Goal: Transaction & Acquisition: Download file/media

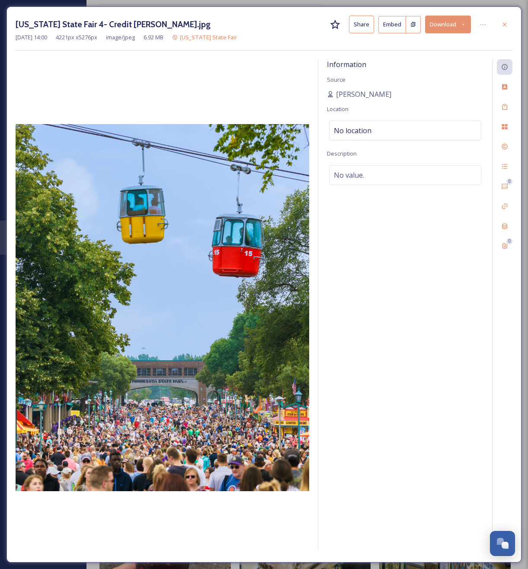
scroll to position [1474, 0]
click at [500, 21] on div at bounding box center [505, 25] width 16 height 16
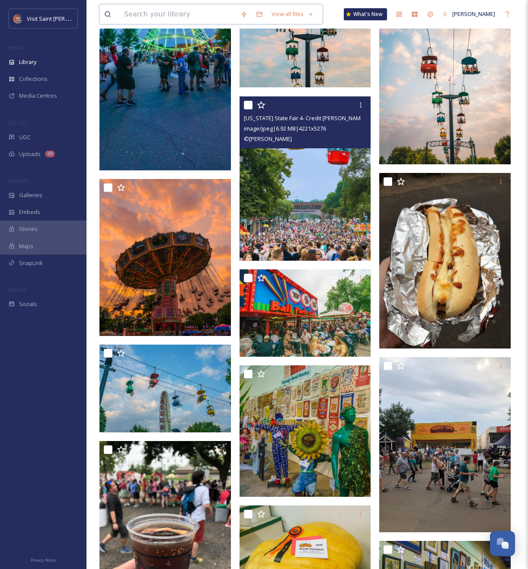
click at [169, 10] on input at bounding box center [178, 14] width 116 height 19
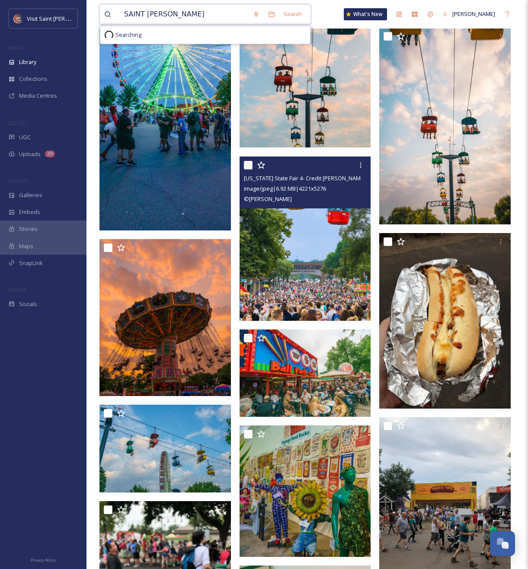
drag, startPoint x: 172, startPoint y: 14, endPoint x: 36, endPoint y: 3, distance: 136.2
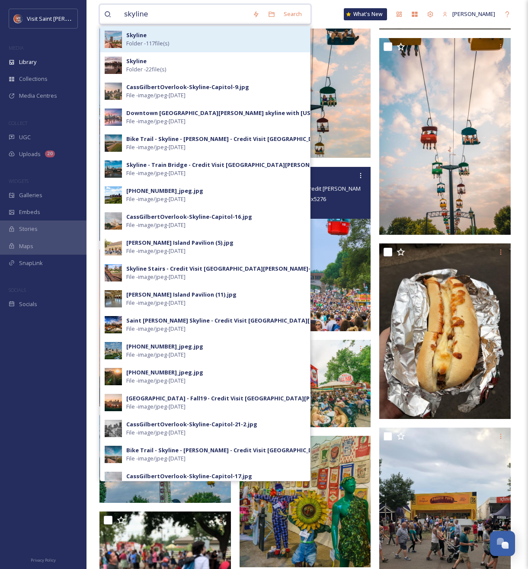
type input "skyline"
click at [141, 35] on strong "Skyline" at bounding box center [136, 35] width 20 height 8
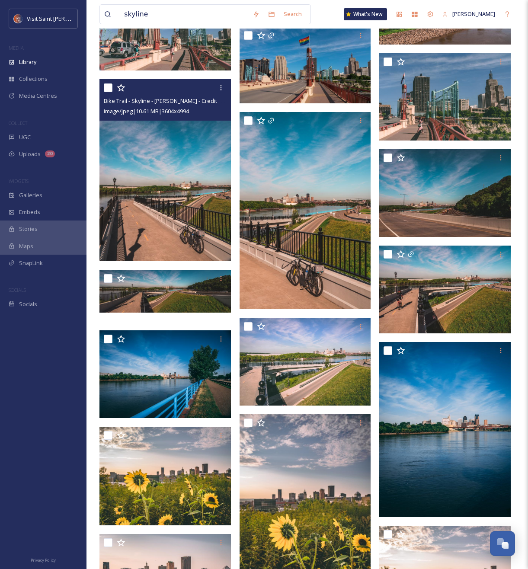
scroll to position [2010, 0]
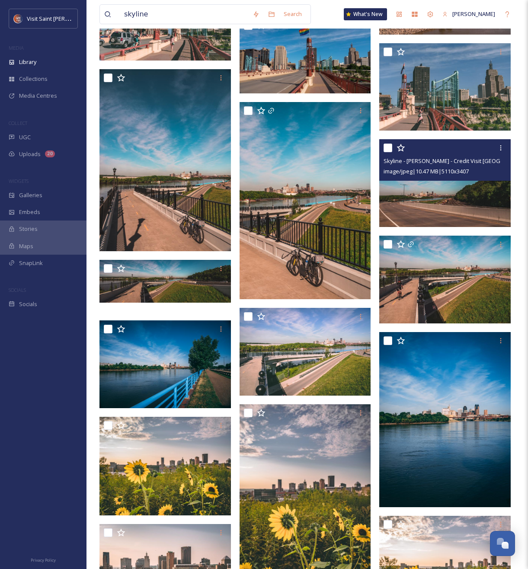
click at [455, 200] on img at bounding box center [444, 183] width 131 height 88
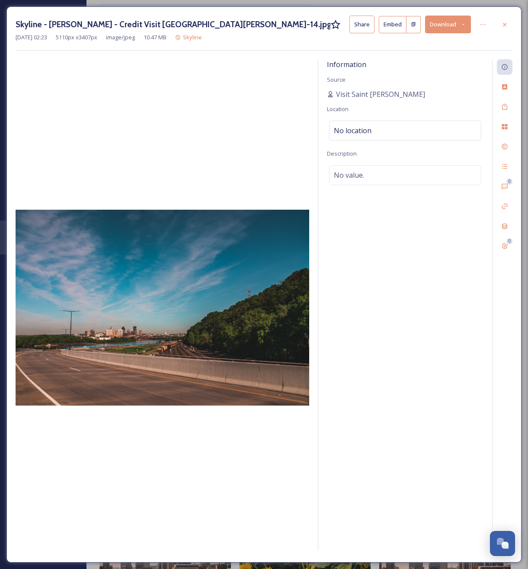
click at [446, 28] on button "Download" at bounding box center [448, 25] width 46 height 18
click at [439, 57] on span "Download Large (2000 x 1333)" at bounding box center [423, 61] width 76 height 8
drag, startPoint x: 507, startPoint y: 21, endPoint x: 430, endPoint y: 119, distance: 124.4
click at [506, 22] on icon at bounding box center [504, 24] width 7 height 7
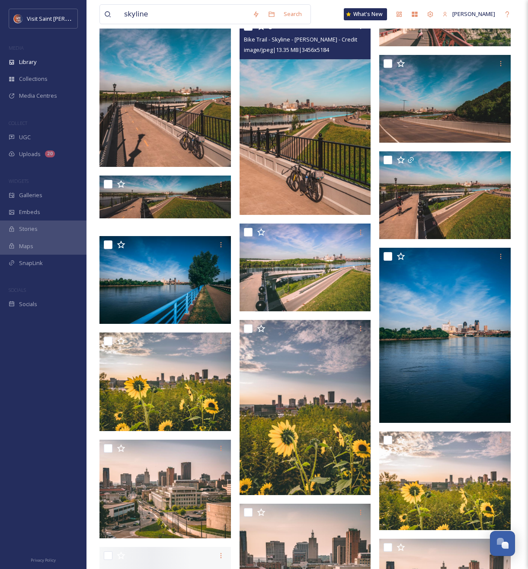
scroll to position [2189, 0]
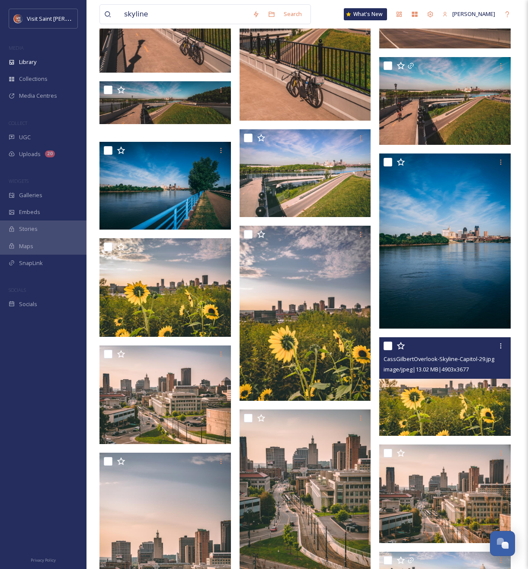
click at [415, 378] on div "CassGilbertOverlook-Skyline-Capitol-29.jpg image/jpeg | 13.02 MB | 4903 x 3677" at bounding box center [444, 358] width 131 height 42
click at [423, 397] on img at bounding box center [444, 386] width 131 height 99
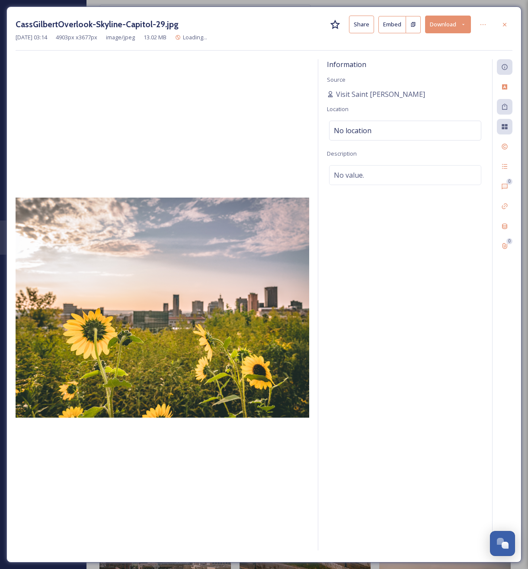
drag, startPoint x: 459, startPoint y: 26, endPoint x: 458, endPoint y: 31, distance: 4.3
click at [458, 27] on button "Download" at bounding box center [448, 25] width 46 height 18
click at [431, 64] on span "Download Large (2000 x 1500)" at bounding box center [423, 61] width 76 height 8
